Goal: Task Accomplishment & Management: Manage account settings

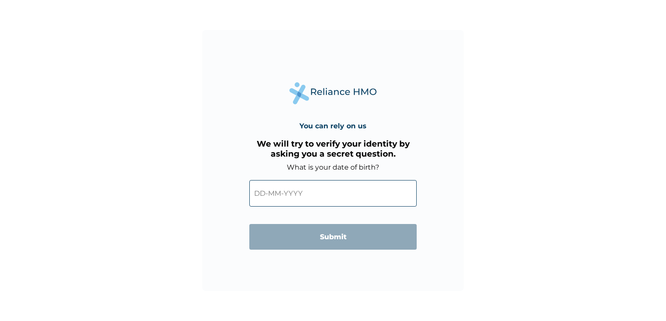
click at [261, 194] on input "text" at bounding box center [332, 193] width 167 height 27
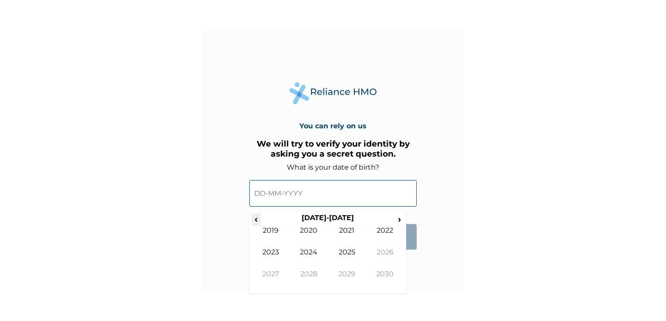
click at [256, 218] on span "‹" at bounding box center [255, 219] width 9 height 11
click at [386, 230] on td "1982" at bounding box center [385, 237] width 38 height 22
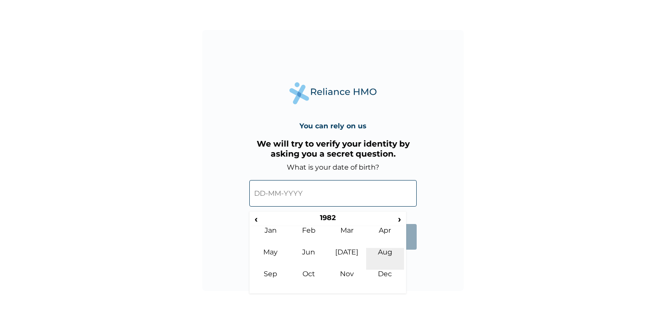
click at [385, 250] on td "Aug" at bounding box center [385, 259] width 38 height 22
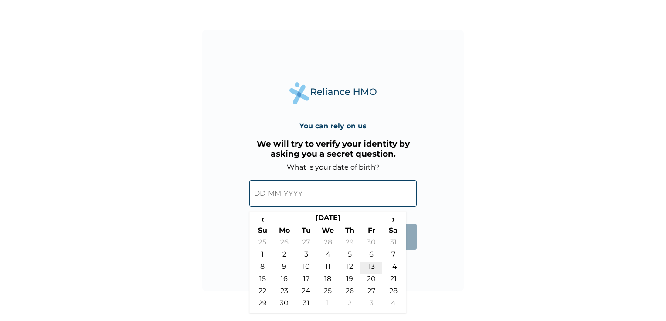
click at [371, 269] on td "13" at bounding box center [371, 269] width 22 height 12
type input "13-08-1982"
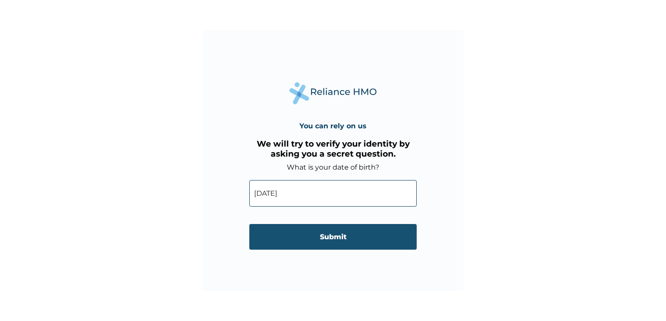
click at [351, 239] on input "Submit" at bounding box center [332, 237] width 167 height 26
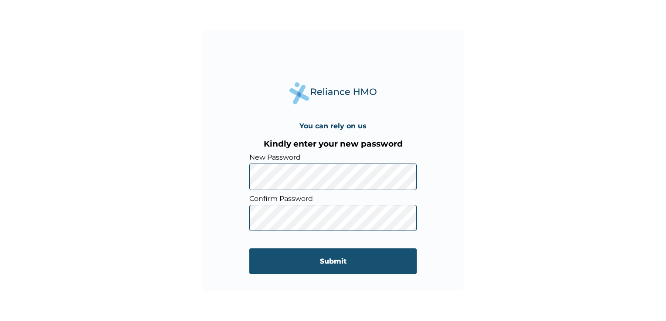
click at [359, 267] on input "Submit" at bounding box center [332, 262] width 167 height 26
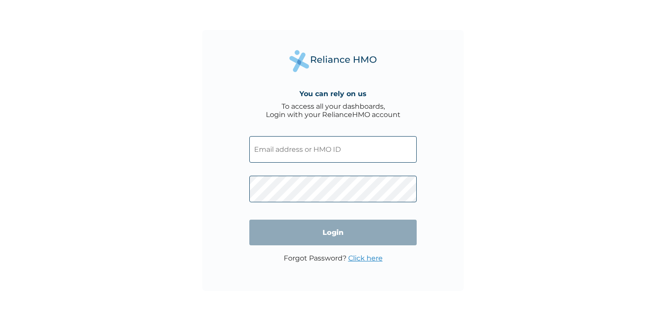
click at [321, 152] on input "text" at bounding box center [332, 149] width 167 height 27
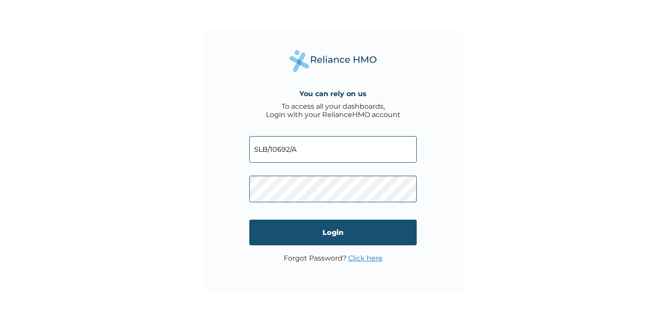
type input "SLB/10692/A"
click at [359, 240] on input "Login" at bounding box center [332, 233] width 167 height 26
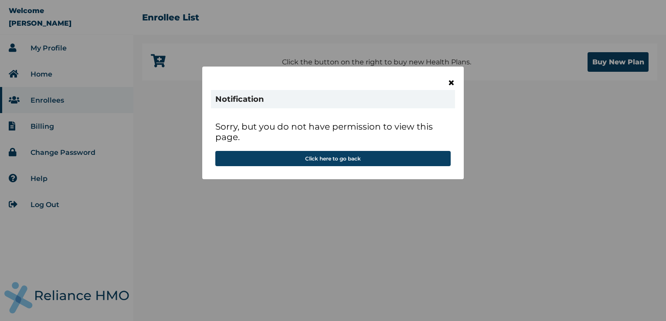
click at [453, 81] on span "×" at bounding box center [450, 82] width 7 height 15
